Goal: Task Accomplishment & Management: Manage account settings

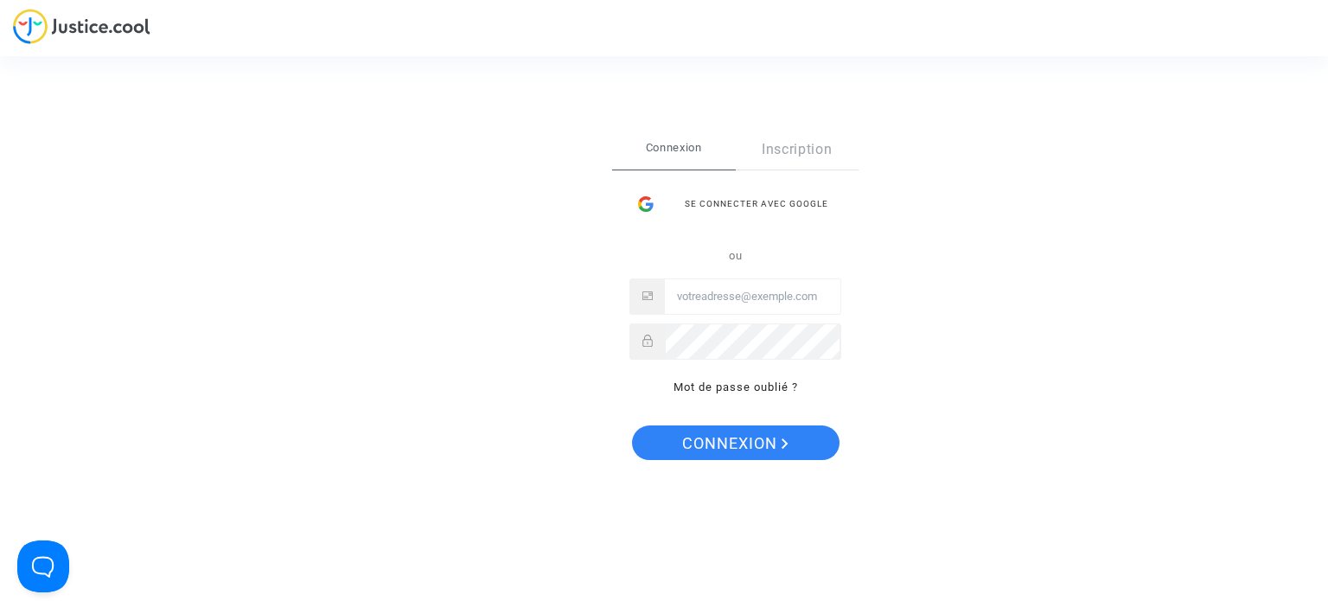
type input "souribrafamily@gmail.com"
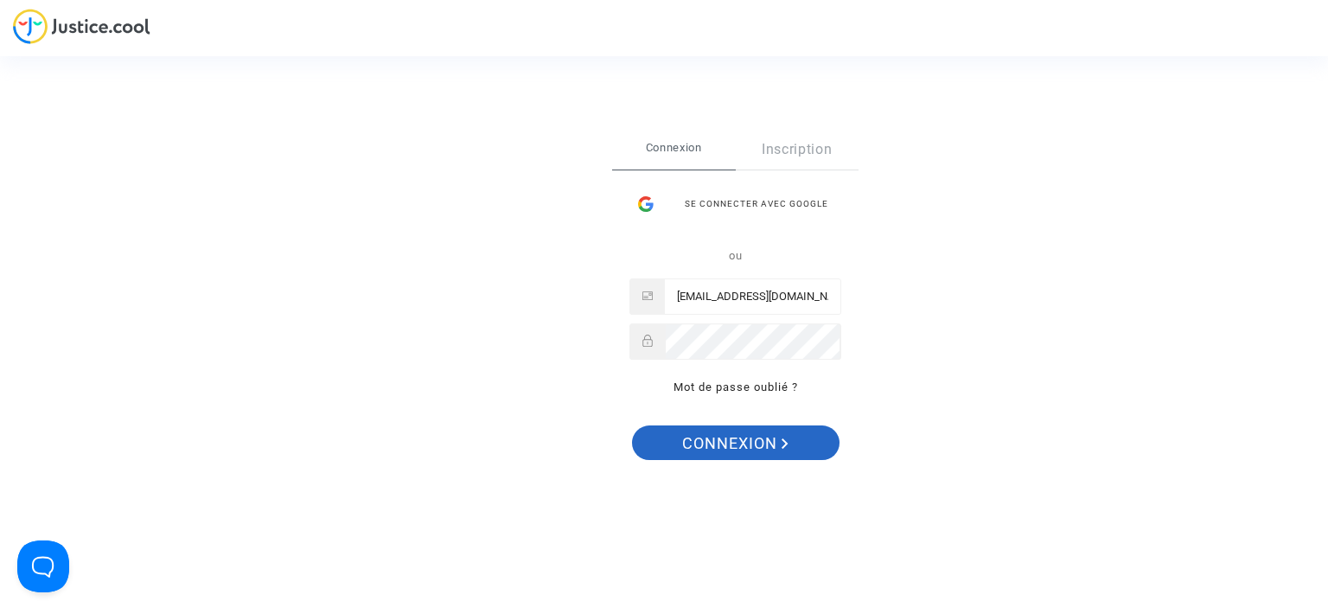
click at [814, 441] on button "Connexion" at bounding box center [736, 443] width 208 height 35
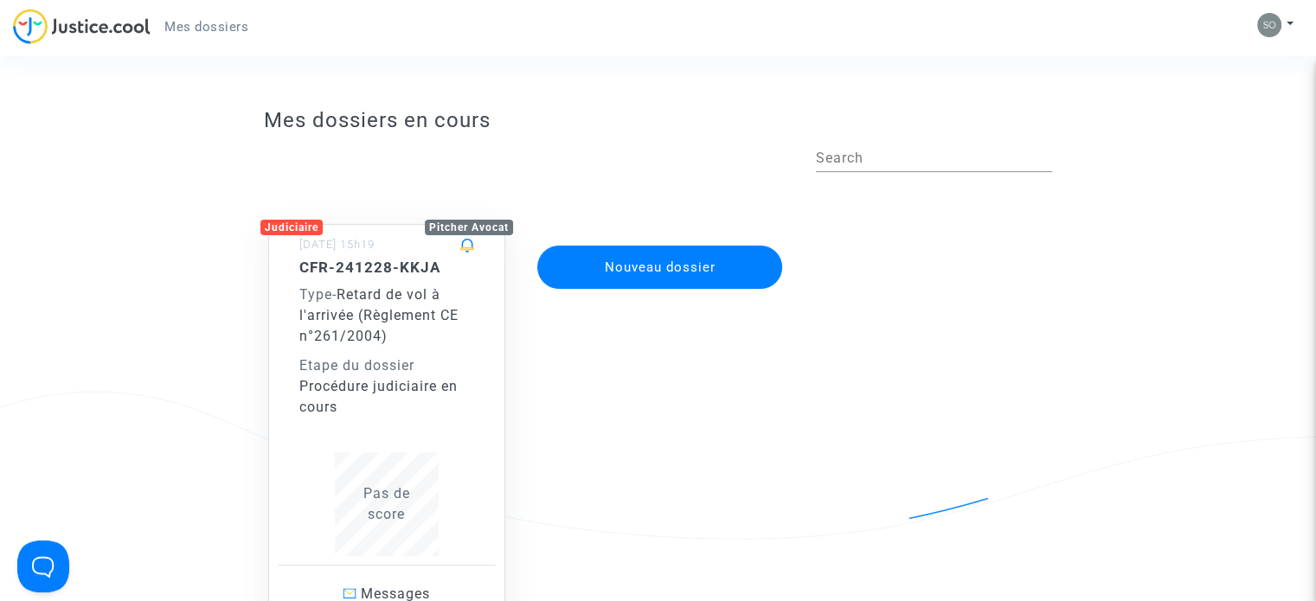
click at [399, 492] on span "Pas de score" at bounding box center [386, 503] width 47 height 37
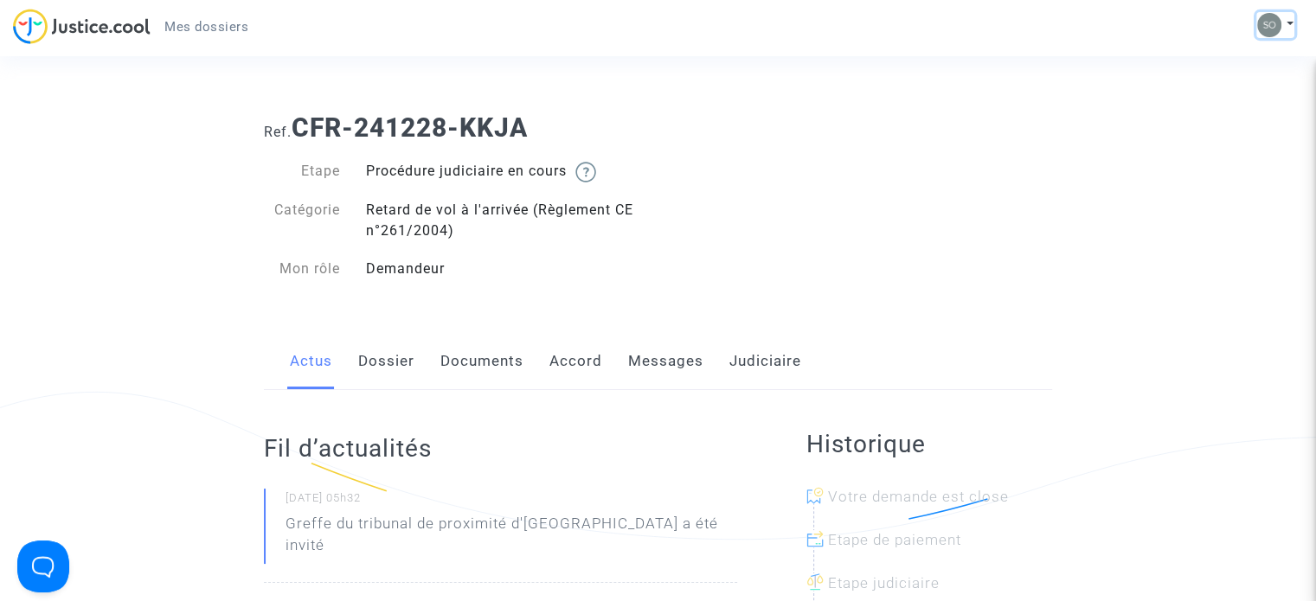
click at [1270, 19] on img at bounding box center [1269, 25] width 24 height 24
click at [1249, 112] on link "Déconnexion" at bounding box center [1224, 117] width 137 height 28
